Goal: Information Seeking & Learning: Learn about a topic

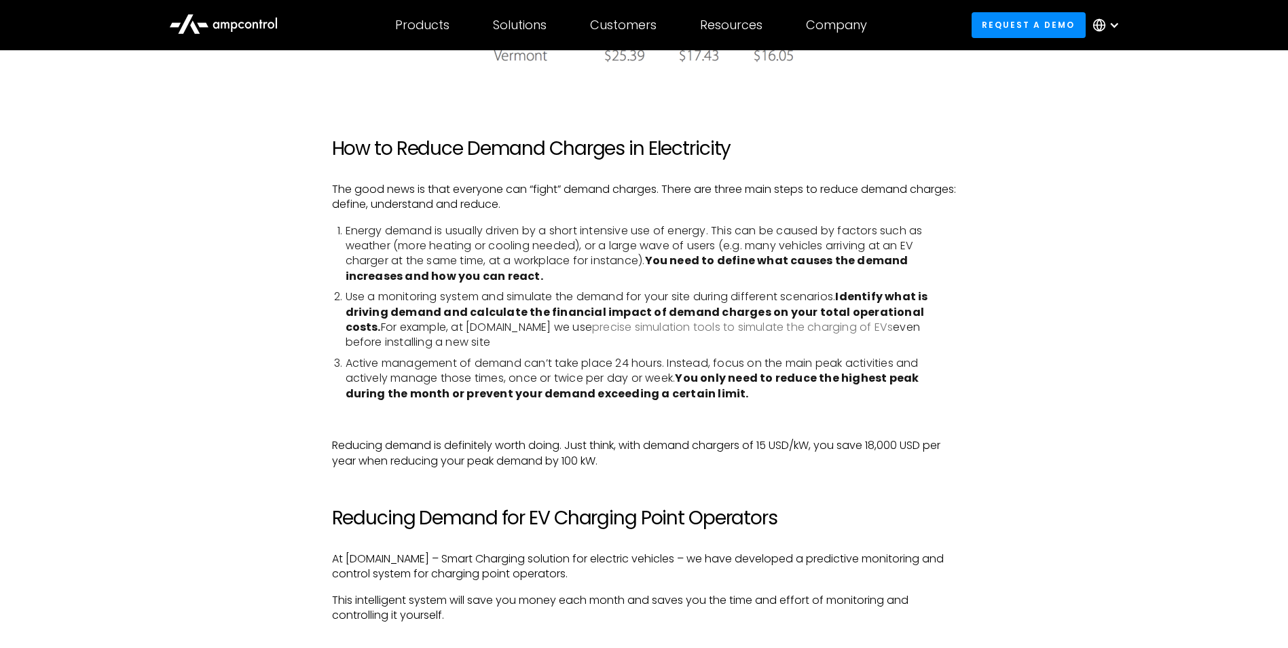
scroll to position [3022, 0]
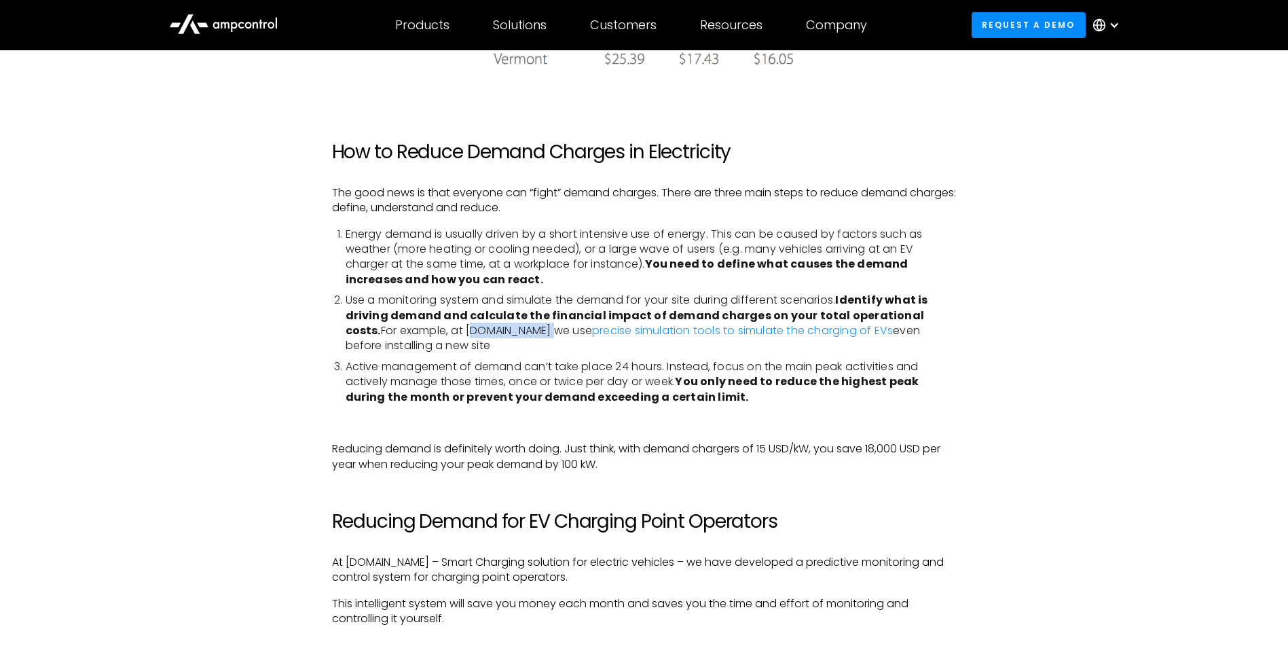
drag, startPoint x: 416, startPoint y: 334, endPoint x: 487, endPoint y: 333, distance: 71.3
click at [487, 333] on li "‍ Use a monitoring system and simulate the demand for your site during differen…" at bounding box center [651, 323] width 611 height 61
